Goal: Task Accomplishment & Management: Use online tool/utility

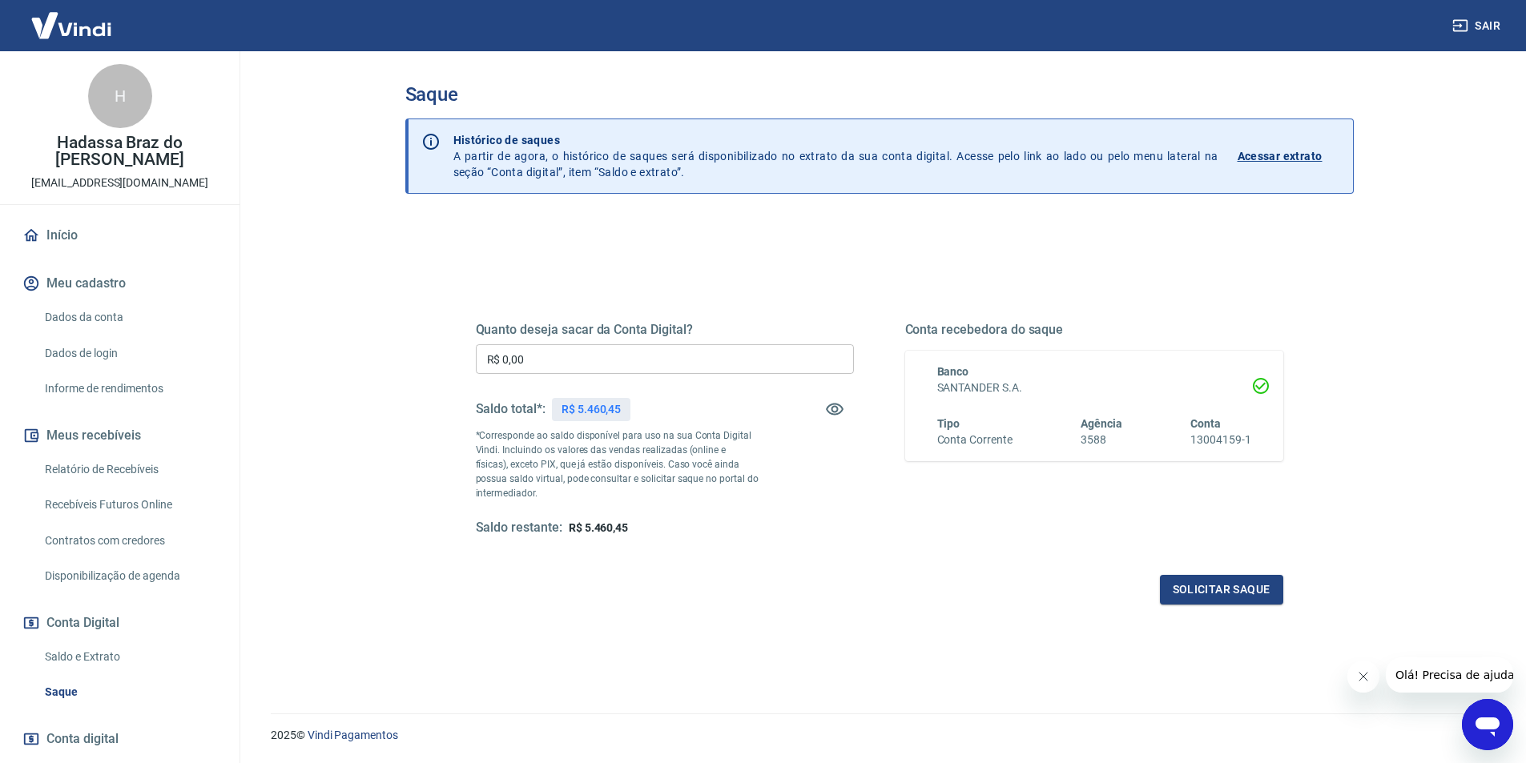
click at [577, 354] on input "R$ 0,00" at bounding box center [665, 359] width 378 height 30
click at [605, 524] on span "R$ 5.460,45" at bounding box center [598, 527] width 59 height 13
copy span "5.460,45"
click at [595, 363] on input "R$ 0,00" at bounding box center [665, 359] width 378 height 30
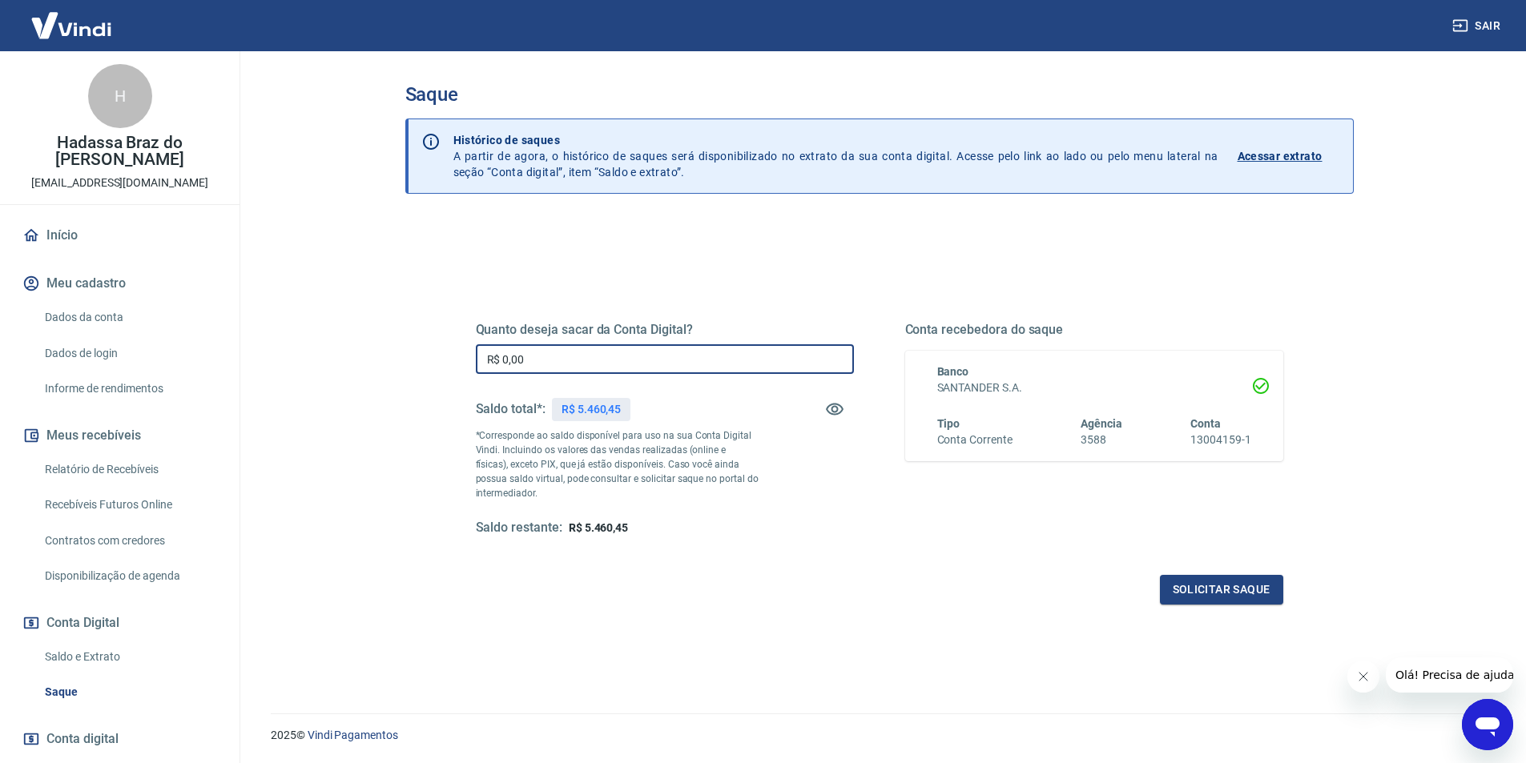
click at [595, 363] on input "R$ 0,00" at bounding box center [665, 359] width 378 height 30
type input "R$ 5.460,45"
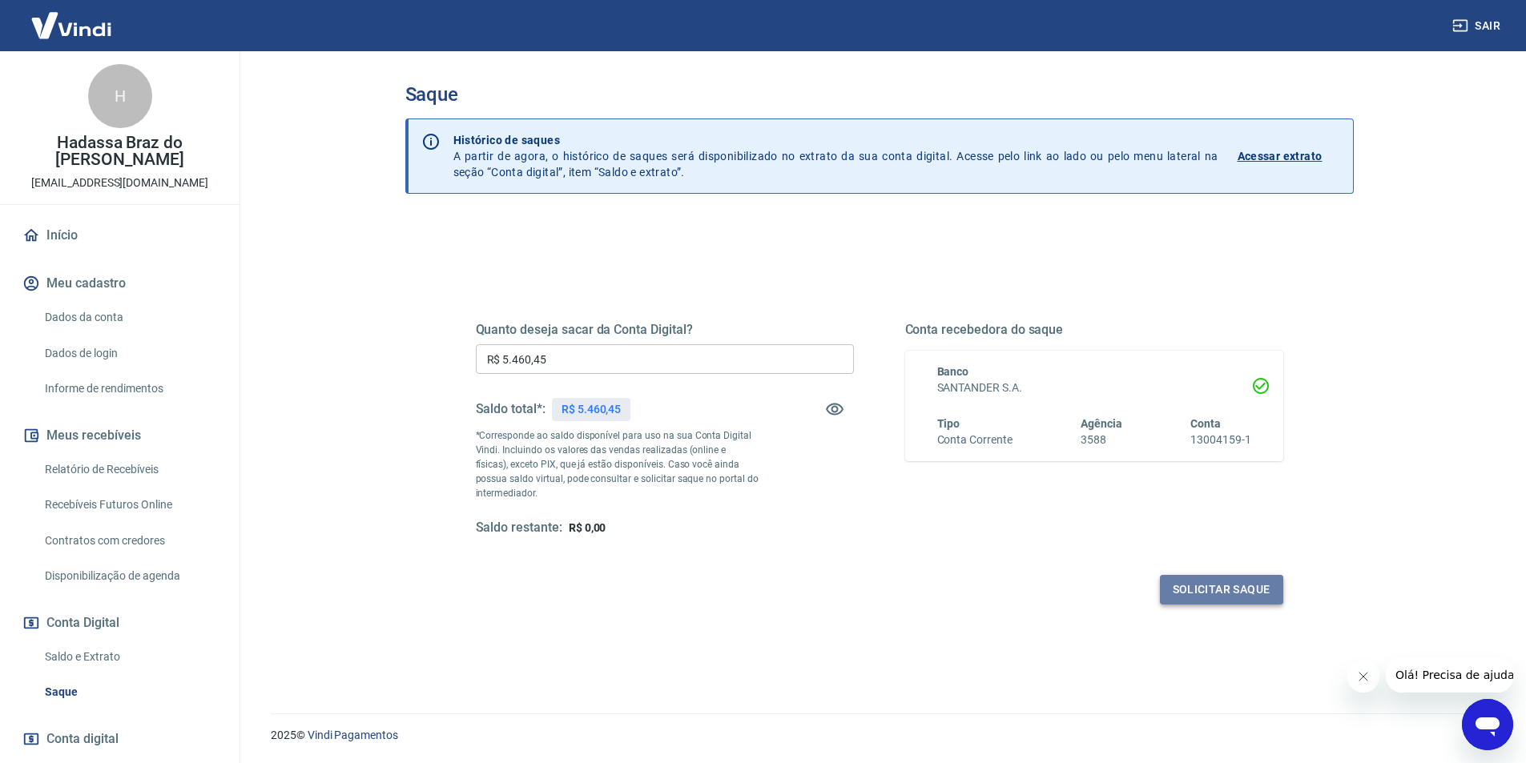
click at [1228, 596] on button "Solicitar saque" at bounding box center [1221, 590] width 123 height 30
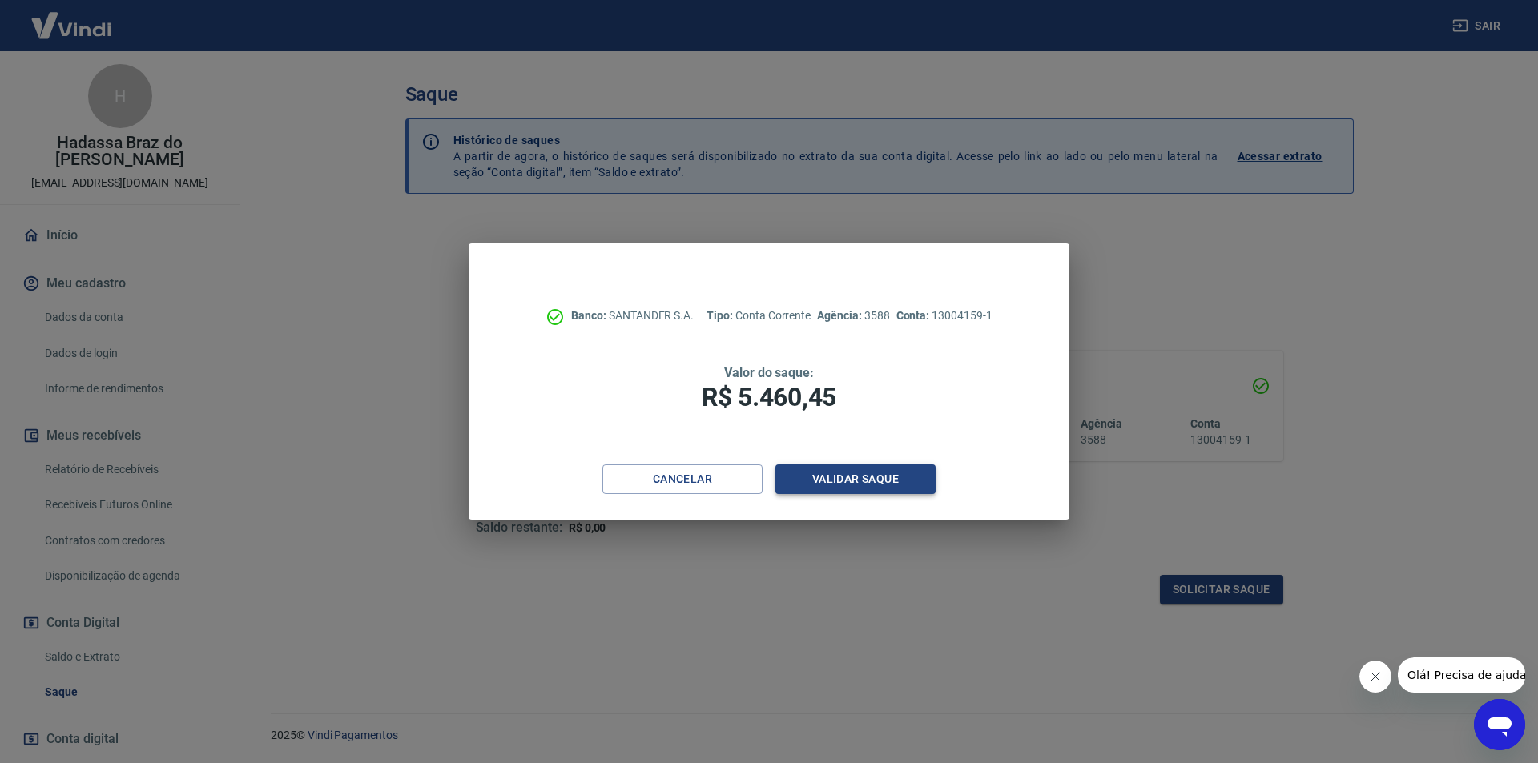
click at [897, 477] on button "Validar saque" at bounding box center [855, 480] width 160 height 30
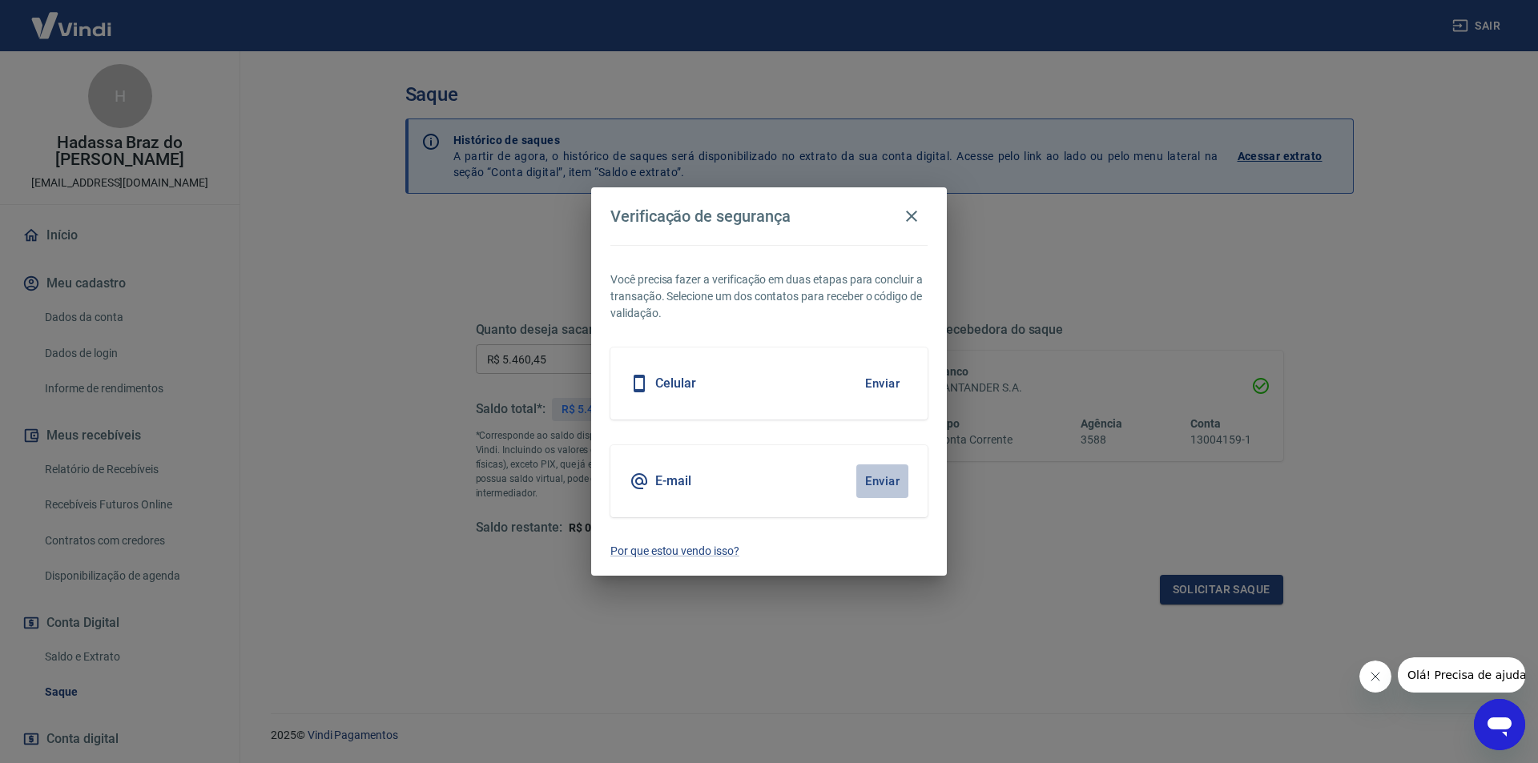
click at [875, 481] on button "Enviar" at bounding box center [882, 482] width 52 height 34
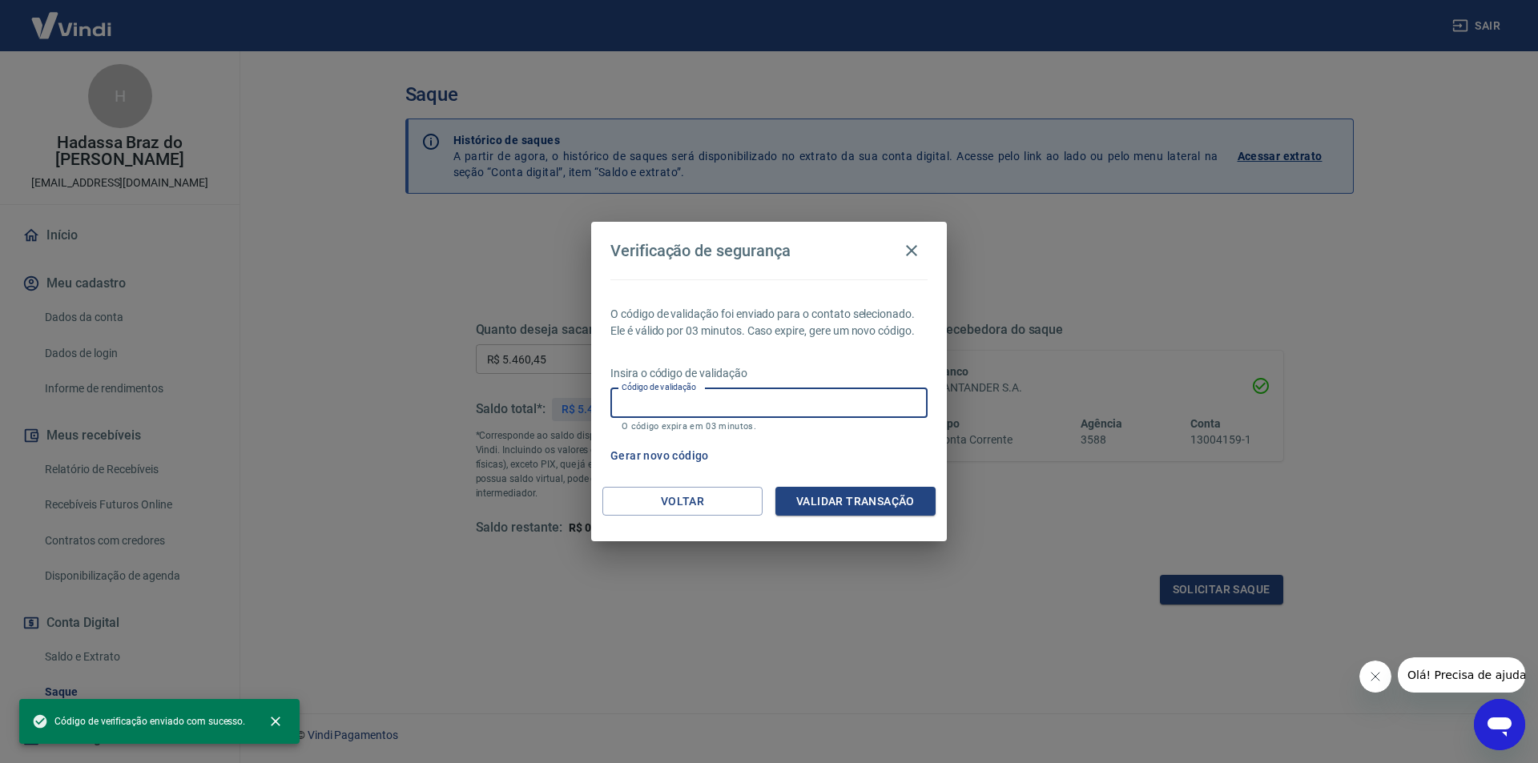
click at [682, 396] on div "Código de validação Código de validação O código expira em 03 minutos." at bounding box center [768, 409] width 317 height 43
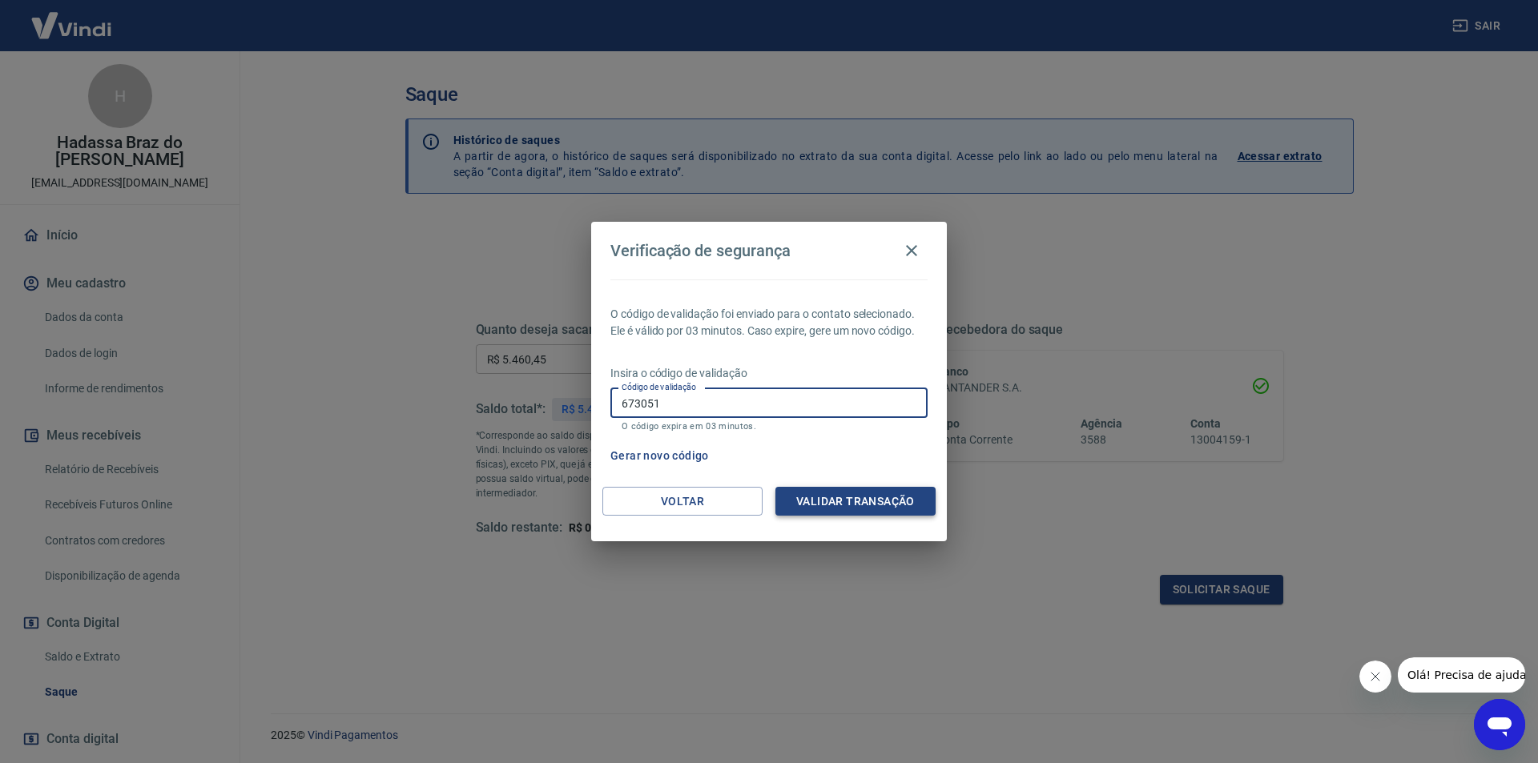
type input "673051"
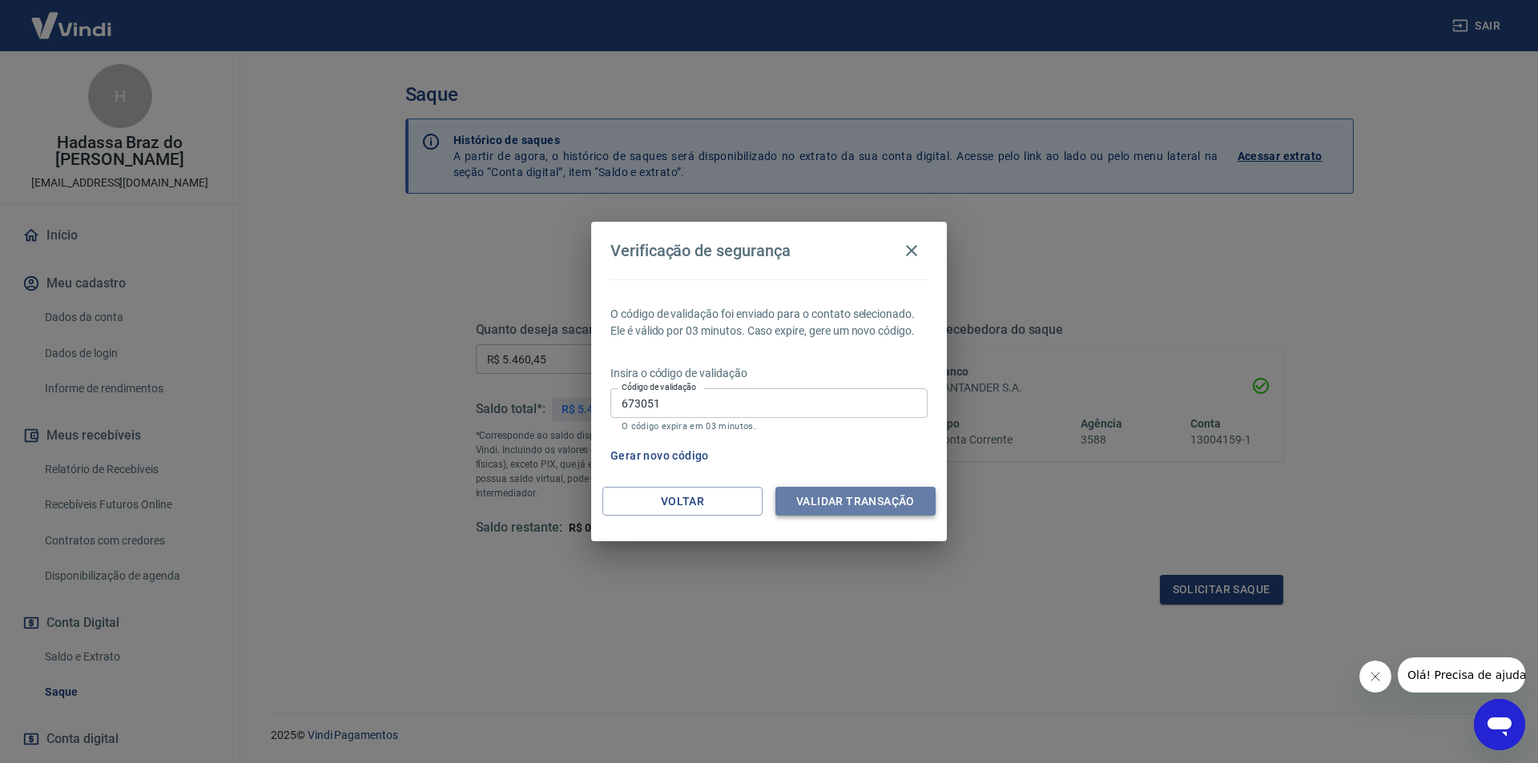
click at [835, 499] on button "Validar transação" at bounding box center [855, 502] width 160 height 30
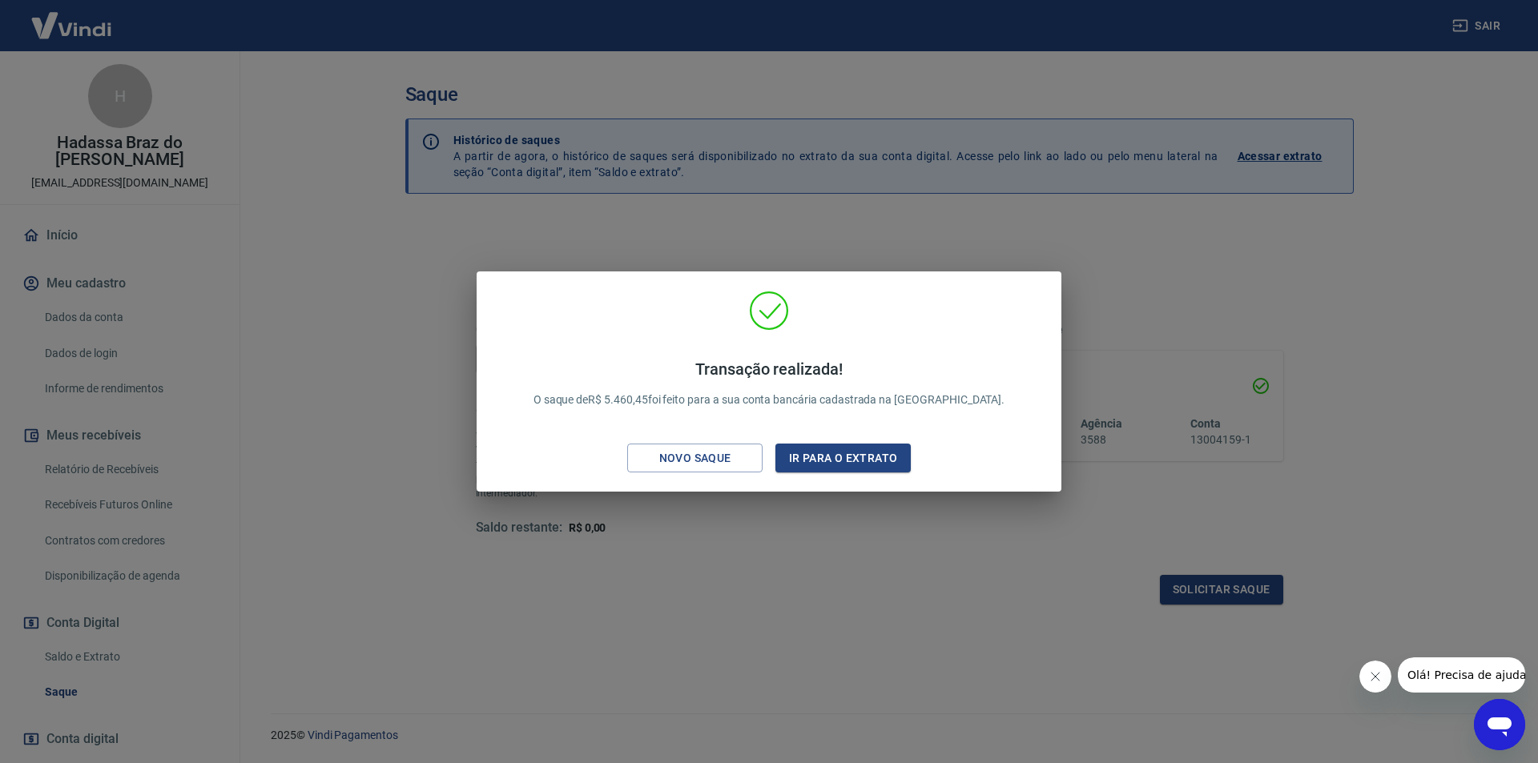
click at [876, 617] on div "Transação realizada! O saque de R$ 5.460,45 foi feito para a sua conta bancária…" at bounding box center [769, 381] width 1538 height 763
